Goal: Contribute content: Add original content to the website for others to see

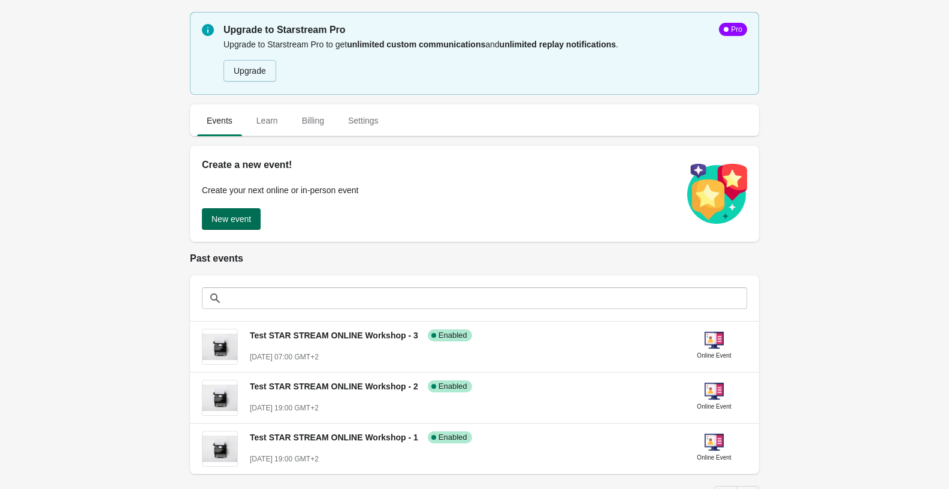
click at [234, 222] on span "New event" at bounding box center [232, 219] width 40 height 10
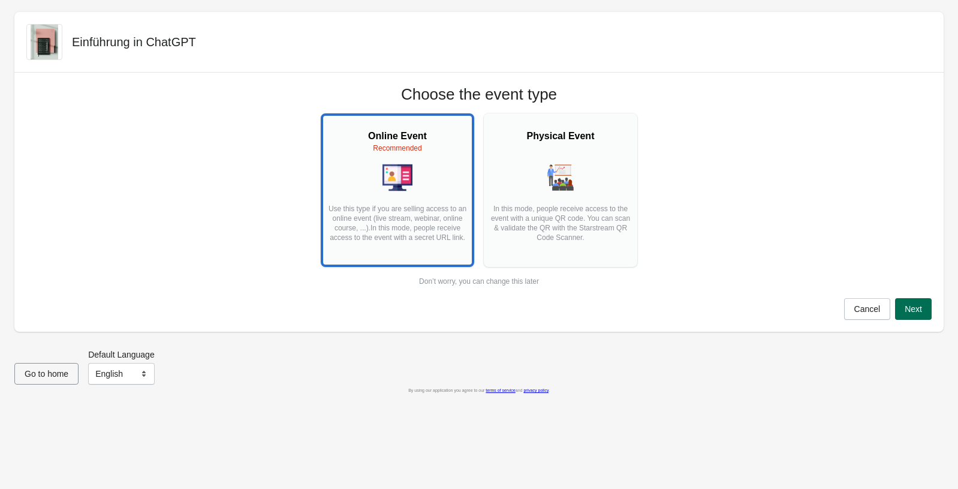
click at [912, 306] on span "Next" at bounding box center [913, 309] width 17 height 10
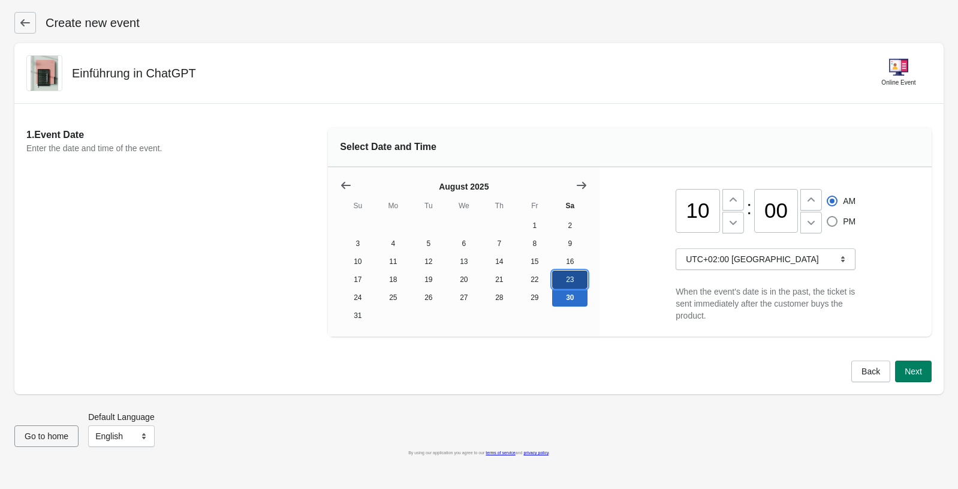
click at [568, 276] on button "23" at bounding box center [569, 279] width 35 height 18
click at [581, 176] on button "Show next month, September 2025" at bounding box center [582, 185] width 22 height 22
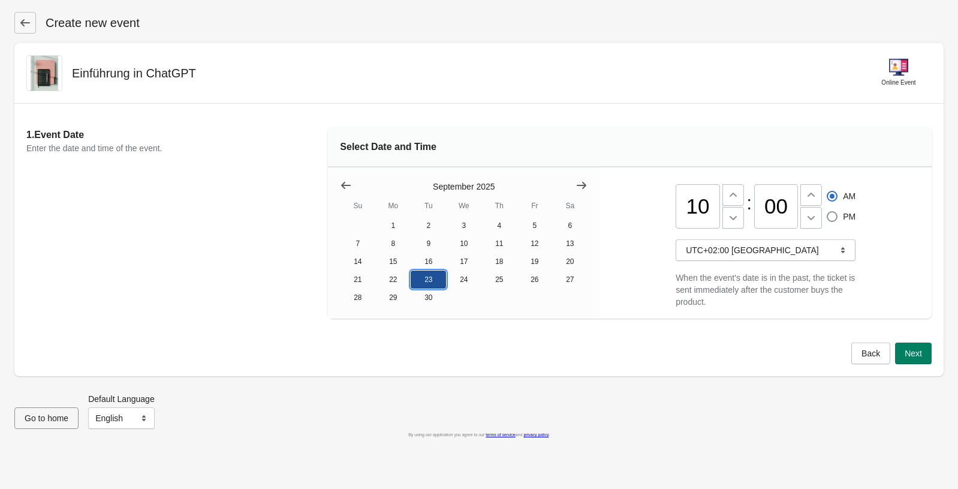
click at [421, 280] on button "23" at bounding box center [428, 279] width 35 height 18
click at [704, 203] on input "10" at bounding box center [698, 206] width 44 height 44
drag, startPoint x: 689, startPoint y: 207, endPoint x: 680, endPoint y: 189, distance: 20.1
click at [686, 208] on input "10" at bounding box center [698, 206] width 44 height 44
type input "10"
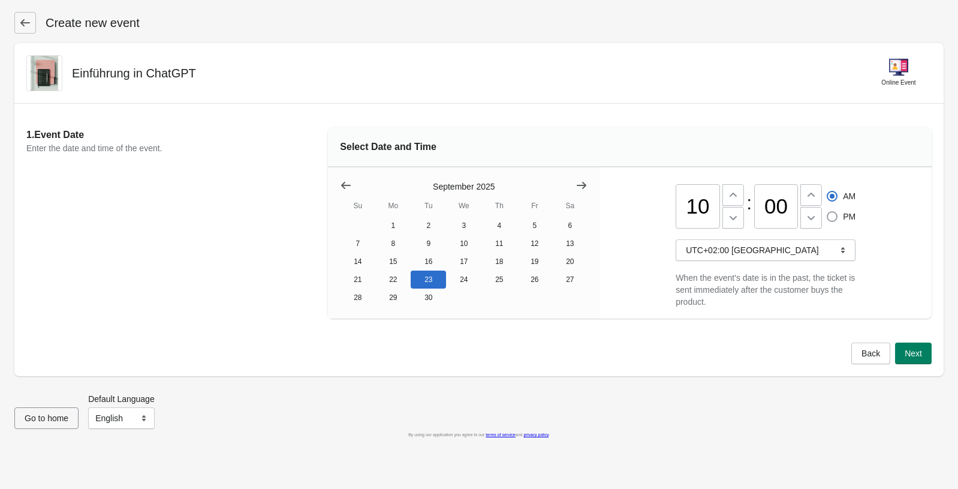
click at [833, 216] on span at bounding box center [832, 216] width 11 height 11
click at [827, 212] on input "PM" at bounding box center [827, 211] width 1 height 1
radio input "true"
radio input "false"
click at [791, 251] on span "UTC+02:00 [GEOGRAPHIC_DATA]" at bounding box center [765, 250] width 159 height 12
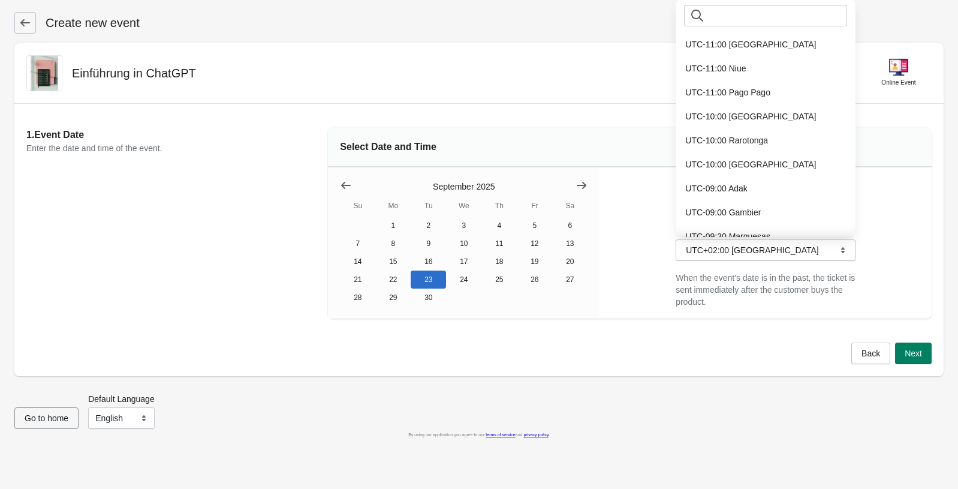
drag, startPoint x: 640, startPoint y: 210, endPoint x: 658, endPoint y: 203, distance: 19.2
click at [640, 209] on div "10 : 00 AM PM UTC+02:00 [GEOGRAPHIC_DATA] When the event's date is in the past,…" at bounding box center [765, 242] width 332 height 151
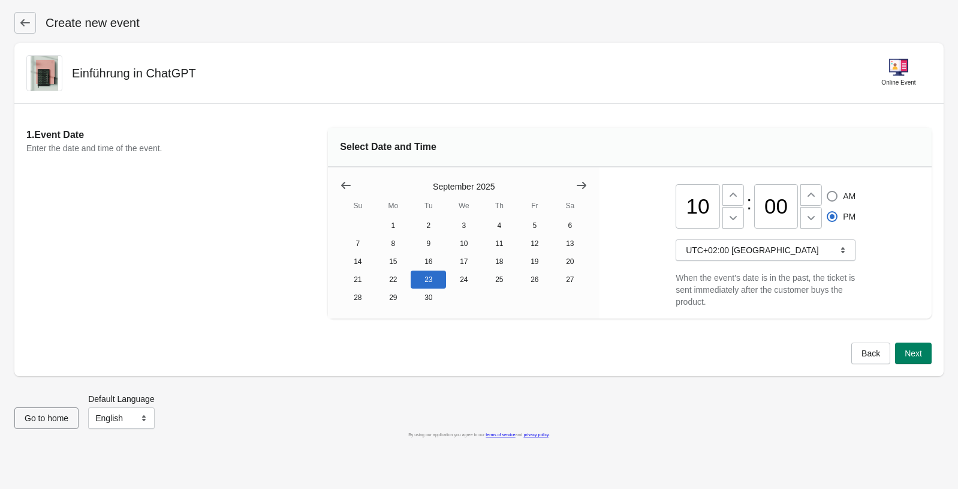
drag, startPoint x: 706, startPoint y: 201, endPoint x: 685, endPoint y: 201, distance: 20.4
click at [684, 202] on input "10" at bounding box center [698, 206] width 44 height 44
type input "1"
type input "07"
radio input "true"
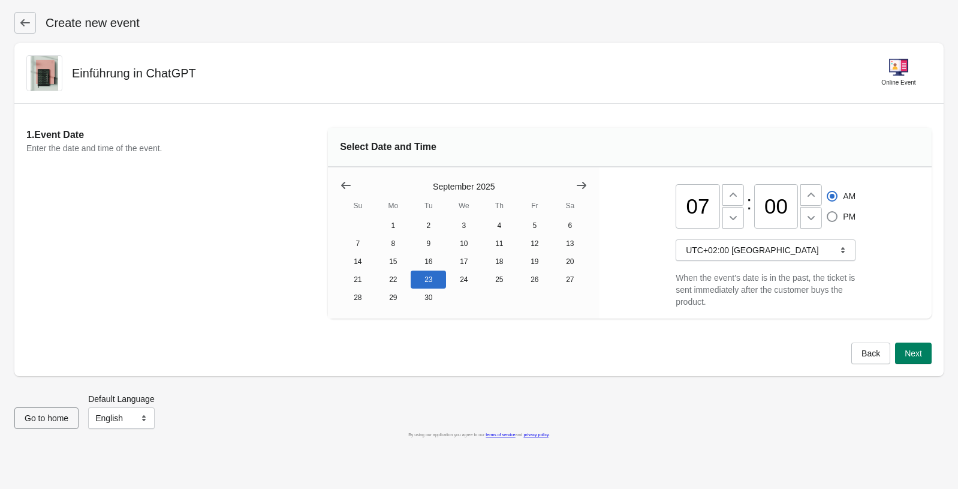
click at [896, 227] on div "07 : 00 AM PM UTC+02:00 [GEOGRAPHIC_DATA] When the event's date is in the past,…" at bounding box center [765, 242] width 332 height 151
click at [847, 215] on span "PM" at bounding box center [849, 216] width 13 height 12
click at [827, 212] on input "PM" at bounding box center [827, 211] width 1 height 1
radio input "true"
radio input "false"
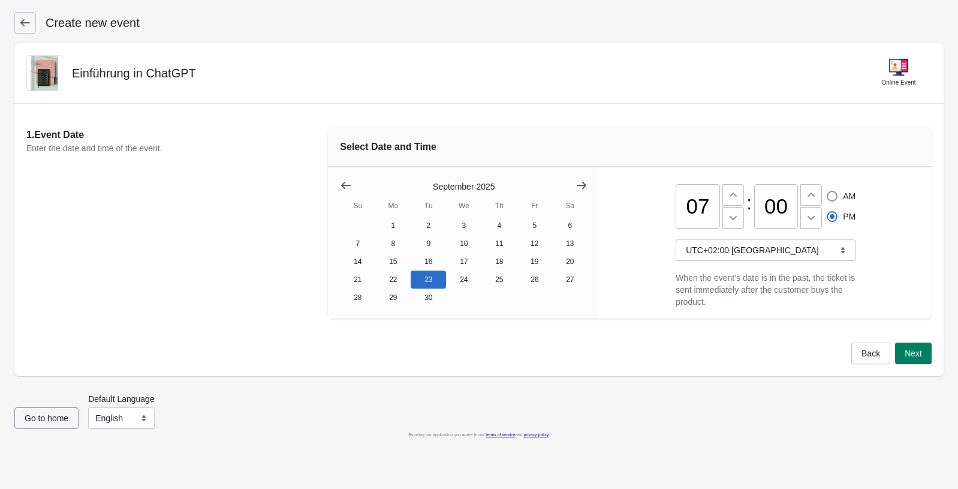
drag, startPoint x: 885, startPoint y: 220, endPoint x: 902, endPoint y: 233, distance: 20.5
click at [886, 220] on div "07 : 00 AM PM UTC+02:00 [GEOGRAPHIC_DATA] When the event's date is in the past,…" at bounding box center [765, 242] width 332 height 151
click at [138, 424] on select "English Français" at bounding box center [121, 418] width 67 height 22
click at [89, 408] on select "English Français" at bounding box center [121, 418] width 67 height 22
click at [928, 357] on button "Next" at bounding box center [913, 353] width 37 height 22
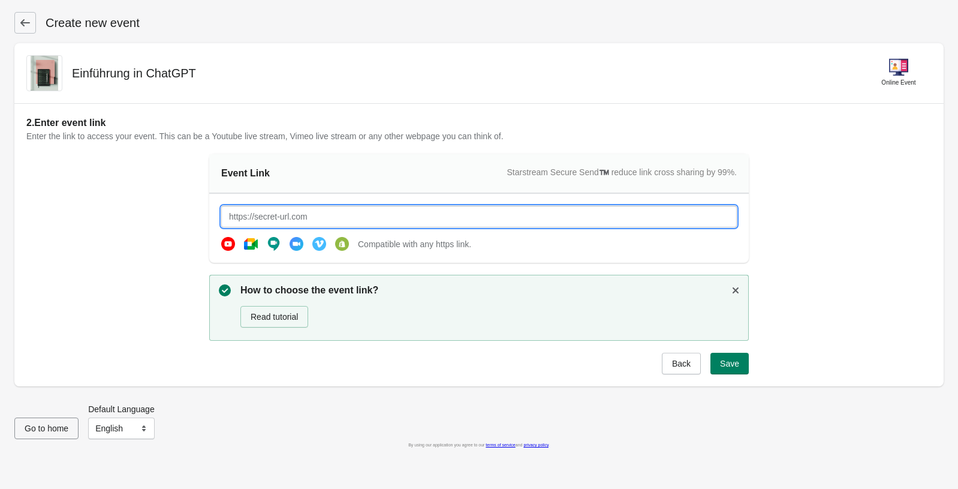
click at [318, 209] on input "text" at bounding box center [479, 217] width 516 height 22
paste input "[URL][DOMAIN_NAME]"
type input "[URL][DOMAIN_NAME]"
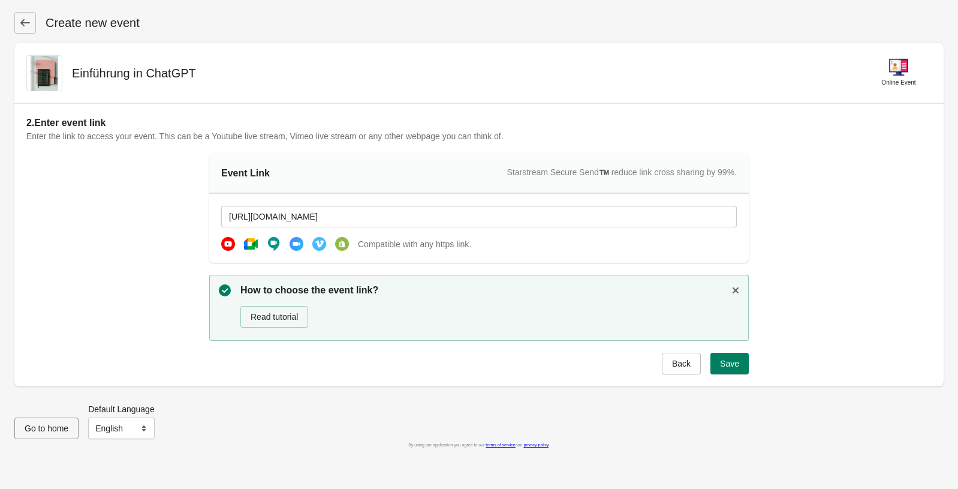
click at [846, 215] on div "2. Enter event link Enter the link to access your event. This can be a Youtube …" at bounding box center [478, 245] width 905 height 258
click at [737, 358] on span "Save" at bounding box center [729, 363] width 19 height 10
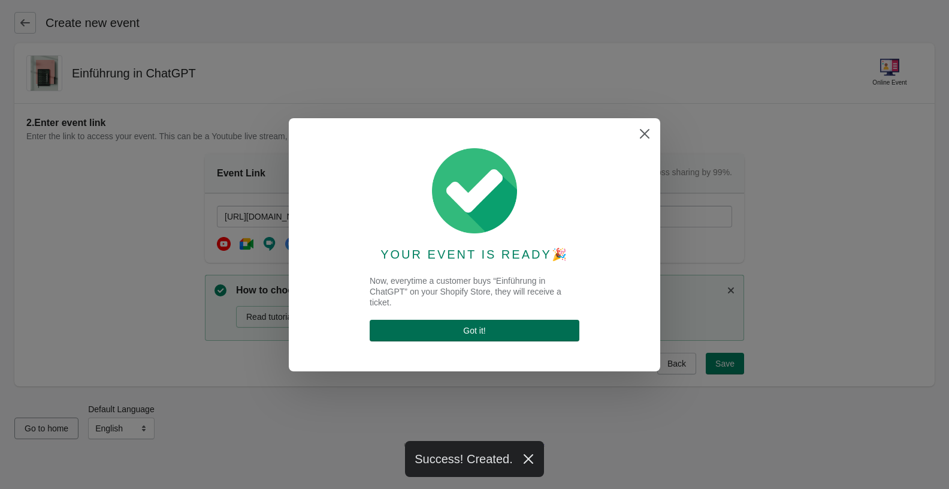
click at [501, 331] on span "Got it !" at bounding box center [474, 330] width 191 height 10
select select "US"
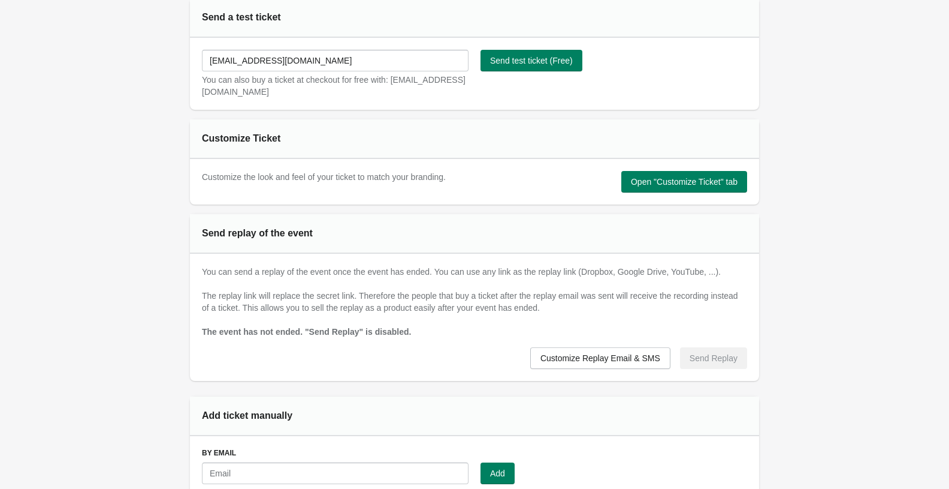
scroll to position [532, 0]
click at [645, 178] on span "Open "Customize Ticket" tab" at bounding box center [684, 181] width 107 height 10
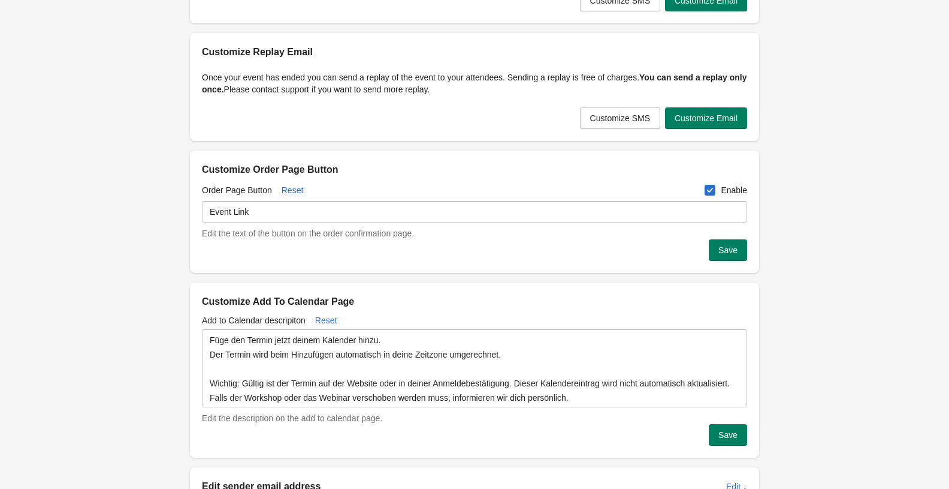
scroll to position [288, 0]
